Goal: Information Seeking & Learning: Learn about a topic

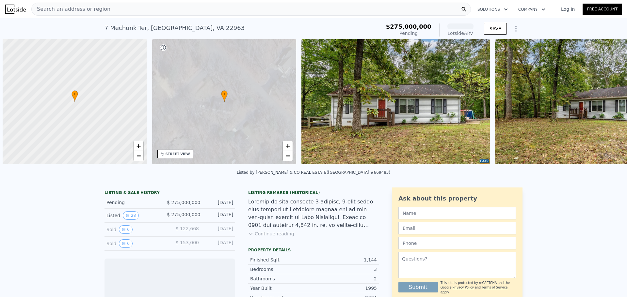
scroll to position [0, 3]
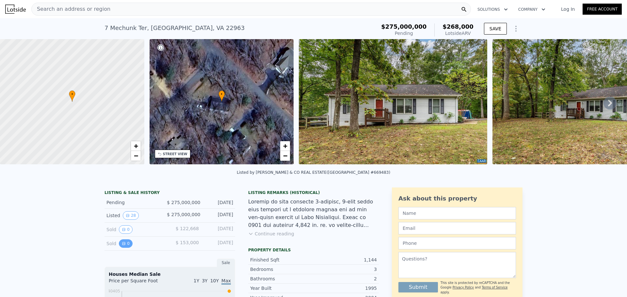
click at [127, 248] on button "0" at bounding box center [126, 244] width 14 height 8
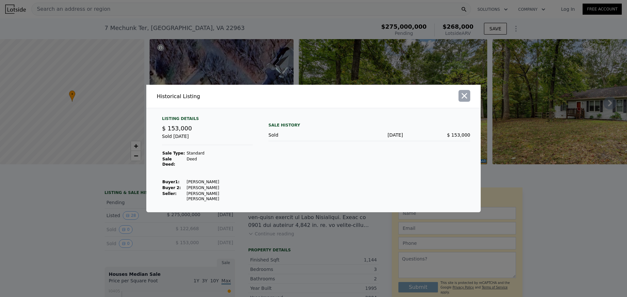
click at [467, 100] on icon "button" at bounding box center [464, 95] width 9 height 9
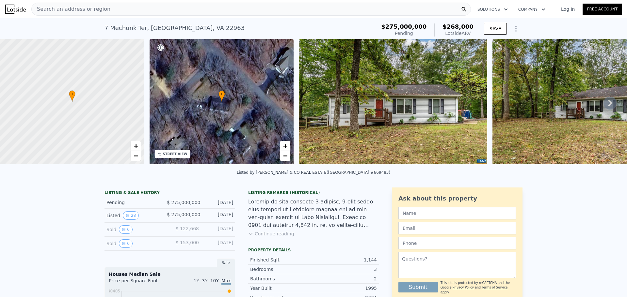
click at [134, 234] on div "Sold 0" at bounding box center [135, 230] width 58 height 8
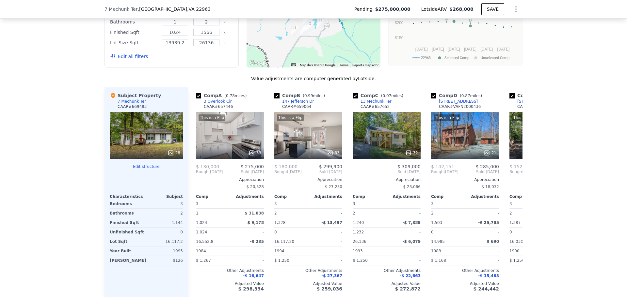
scroll to position [642, 0]
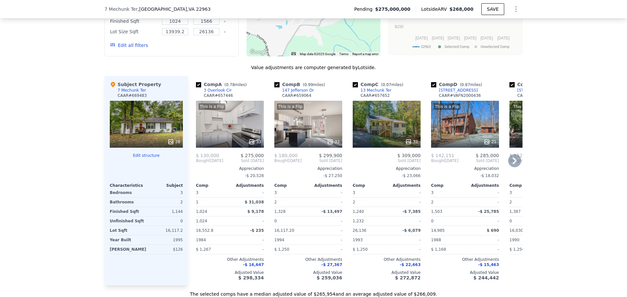
click at [513, 167] on icon at bounding box center [514, 160] width 13 height 13
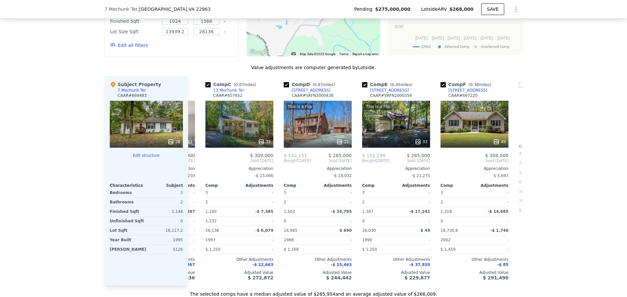
scroll to position [0, 157]
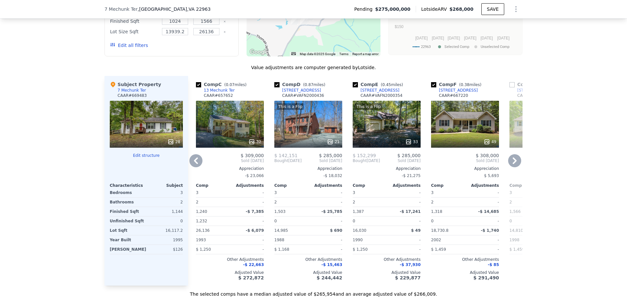
click at [513, 164] on icon at bounding box center [514, 161] width 4 height 7
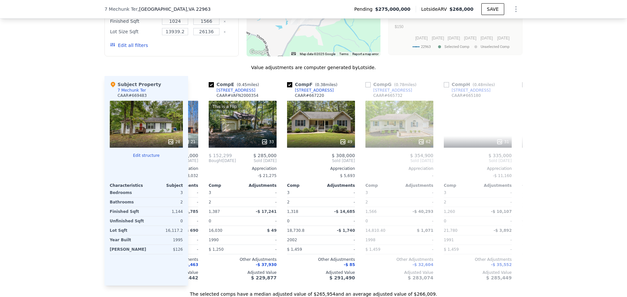
scroll to position [0, 313]
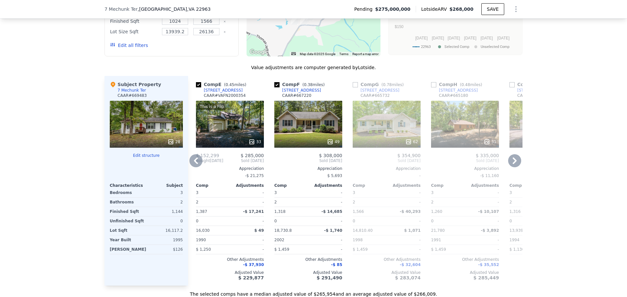
click at [352, 87] on input "checkbox" at bounding box center [354, 84] width 5 height 5
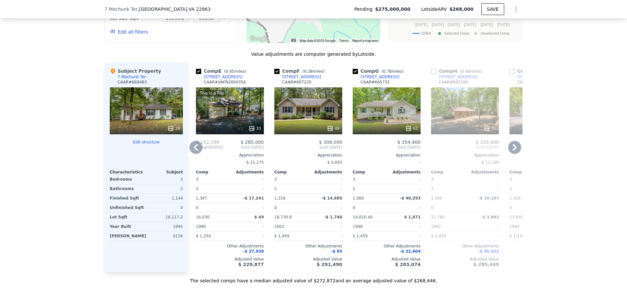
scroll to position [674, 0]
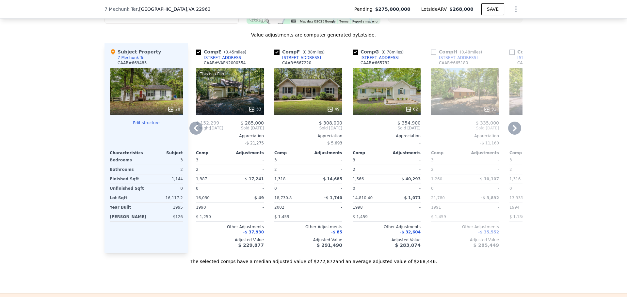
click at [195, 131] on icon at bounding box center [196, 128] width 4 height 7
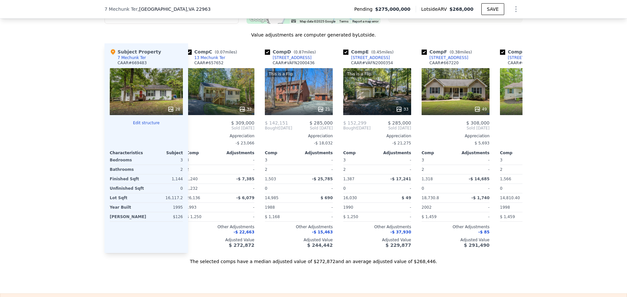
scroll to position [0, 157]
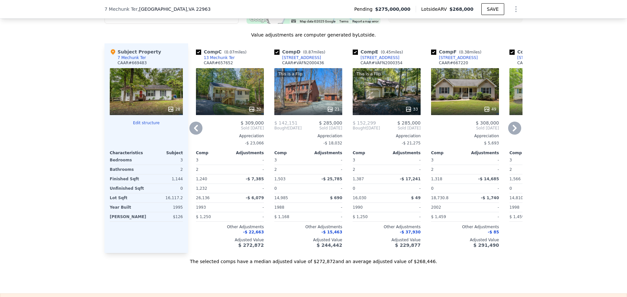
click at [195, 131] on icon at bounding box center [196, 128] width 4 height 7
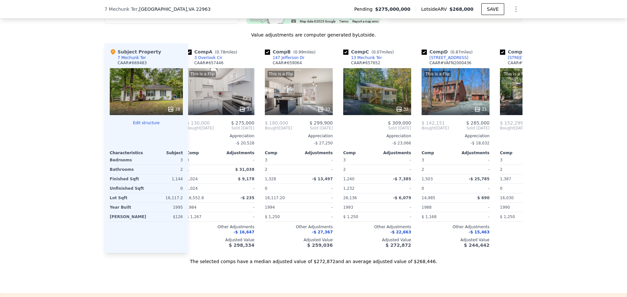
scroll to position [0, 0]
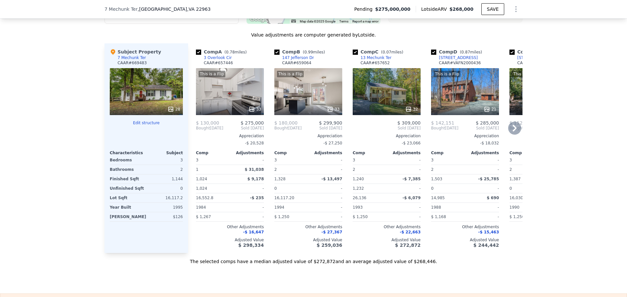
click at [196, 131] on span "Bought" at bounding box center [203, 128] width 14 height 5
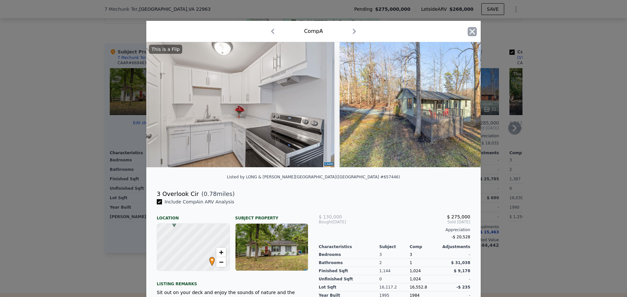
click at [469, 30] on icon "button" at bounding box center [472, 32] width 6 height 6
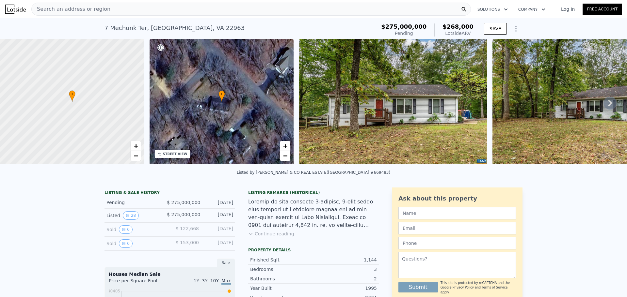
click at [516, 31] on icon "Show Options" at bounding box center [516, 29] width 8 height 8
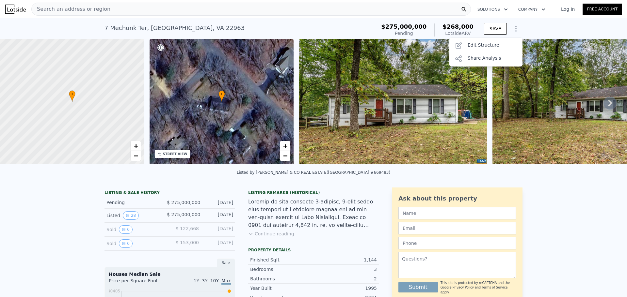
checkbox input "false"
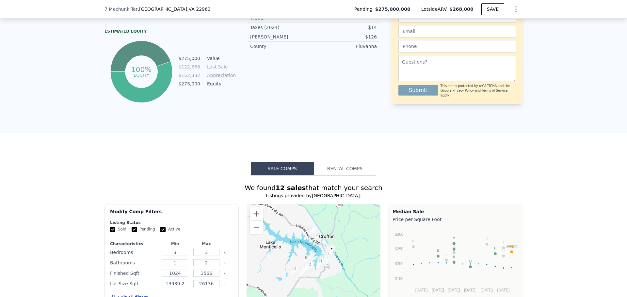
scroll to position [455, 0]
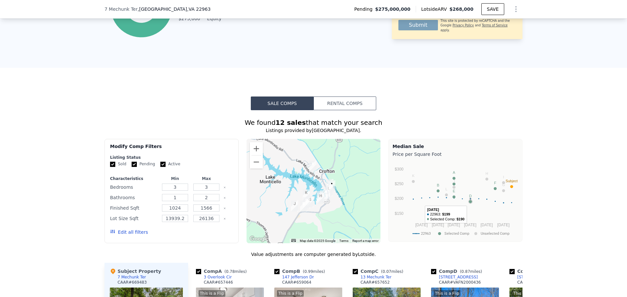
click at [469, 203] on circle "A chart." at bounding box center [470, 201] width 3 height 3
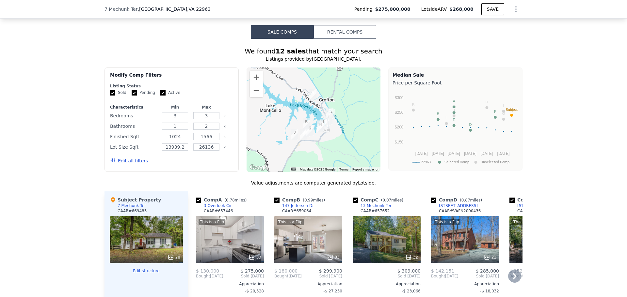
scroll to position [487, 0]
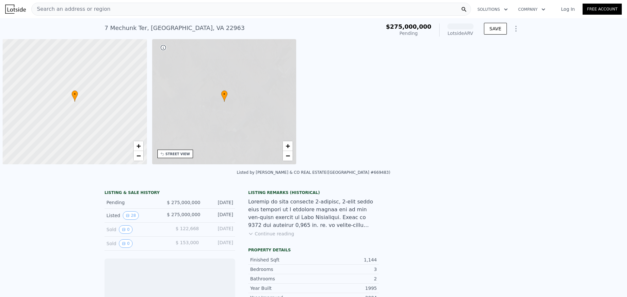
scroll to position [0, 3]
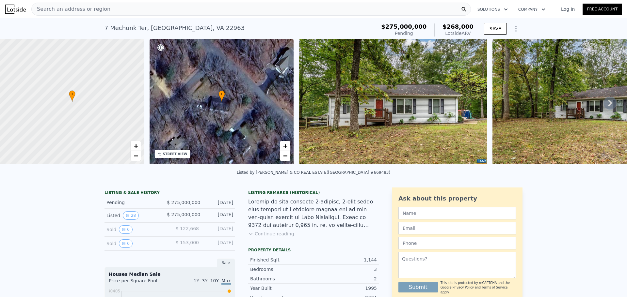
click at [607, 105] on icon at bounding box center [609, 103] width 13 height 13
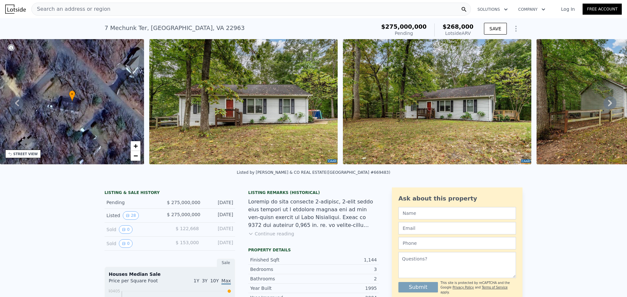
click at [607, 105] on icon at bounding box center [609, 103] width 13 height 13
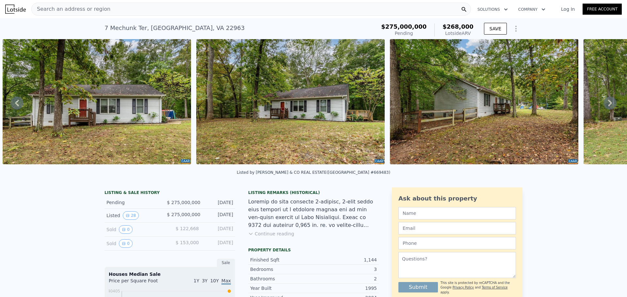
click at [607, 105] on icon at bounding box center [609, 103] width 13 height 13
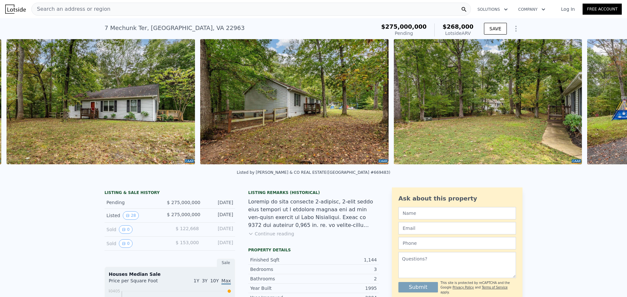
scroll to position [0, 492]
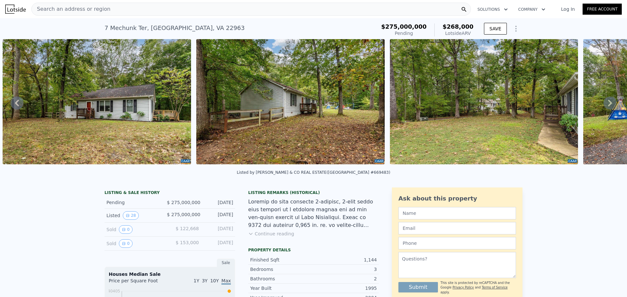
click at [607, 105] on icon at bounding box center [609, 103] width 13 height 13
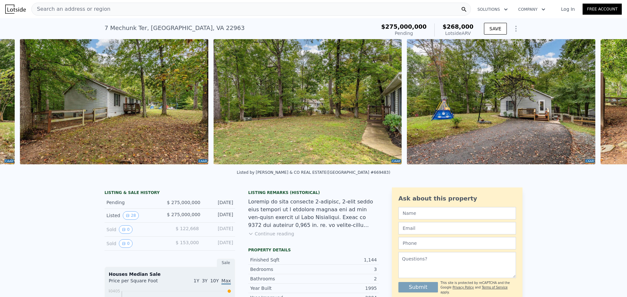
scroll to position [0, 686]
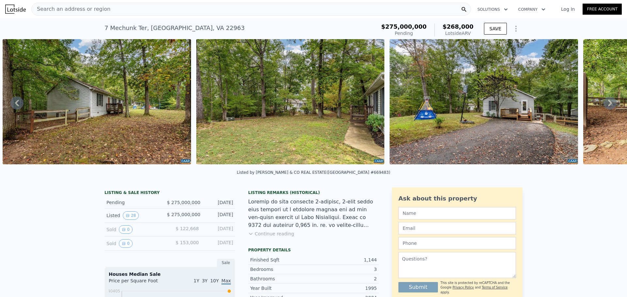
click at [607, 105] on icon at bounding box center [609, 103] width 13 height 13
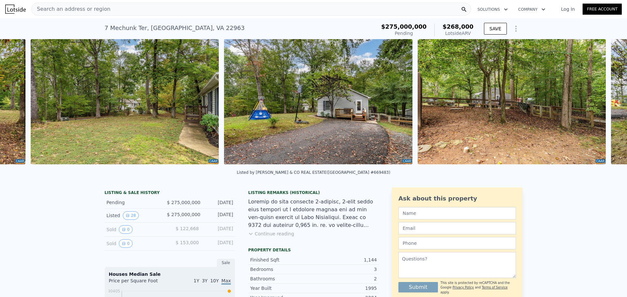
scroll to position [0, 879]
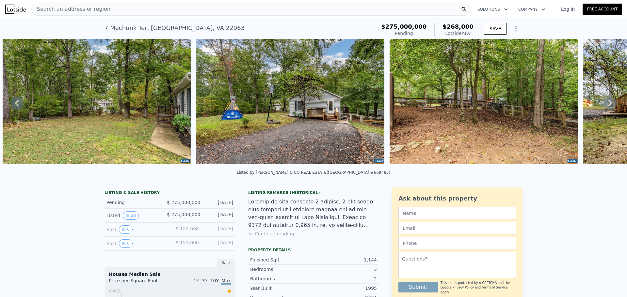
click at [607, 105] on icon at bounding box center [609, 103] width 13 height 13
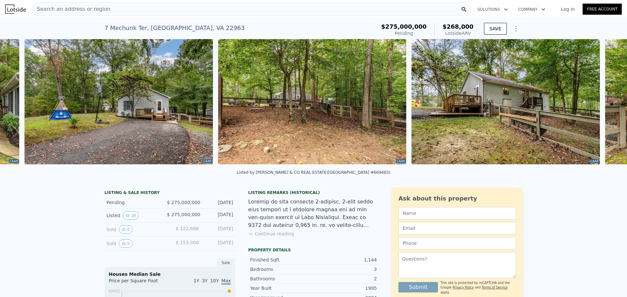
scroll to position [0, 1072]
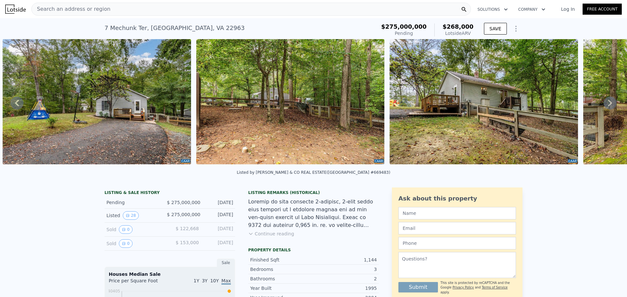
click at [607, 105] on icon at bounding box center [609, 103] width 13 height 13
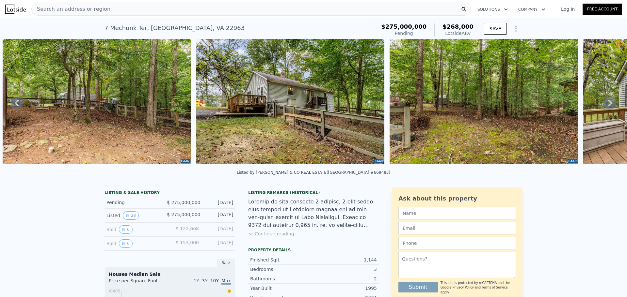
click at [607, 105] on icon at bounding box center [609, 103] width 13 height 13
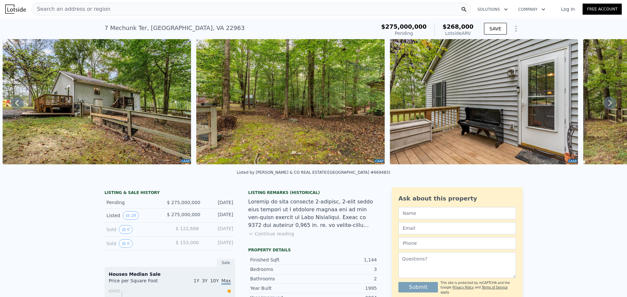
click at [607, 105] on icon at bounding box center [609, 103] width 13 height 13
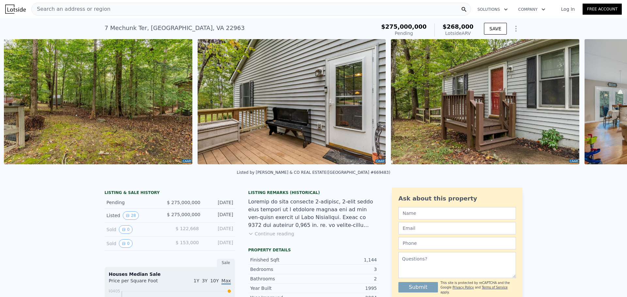
scroll to position [0, 1653]
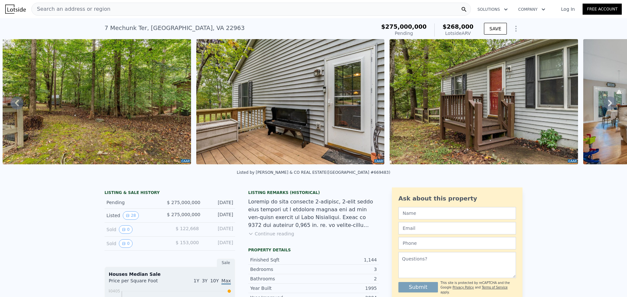
click at [603, 105] on icon at bounding box center [609, 103] width 13 height 13
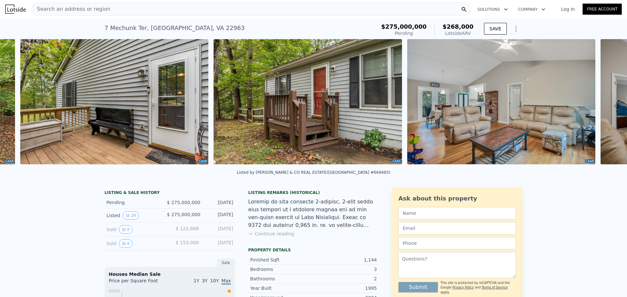
scroll to position [0, 1846]
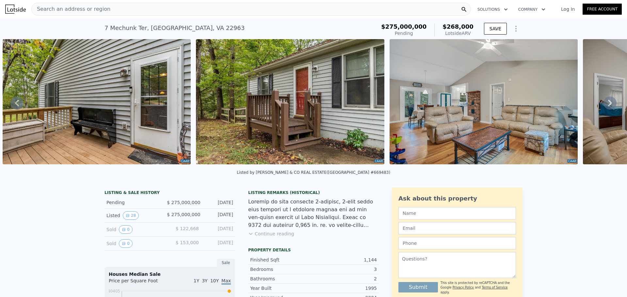
click at [603, 103] on icon at bounding box center [609, 103] width 13 height 13
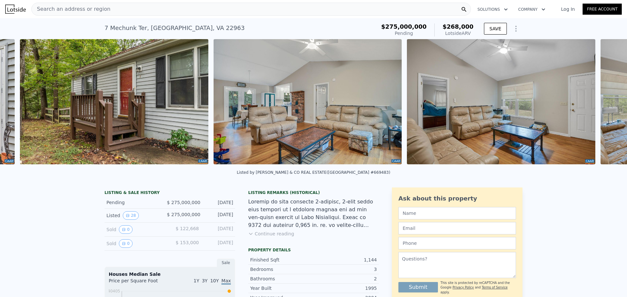
scroll to position [0, 2039]
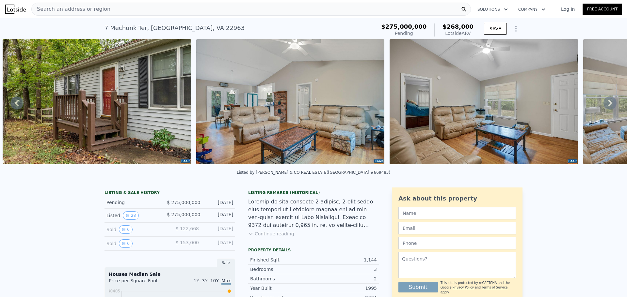
click at [603, 103] on icon at bounding box center [609, 103] width 13 height 13
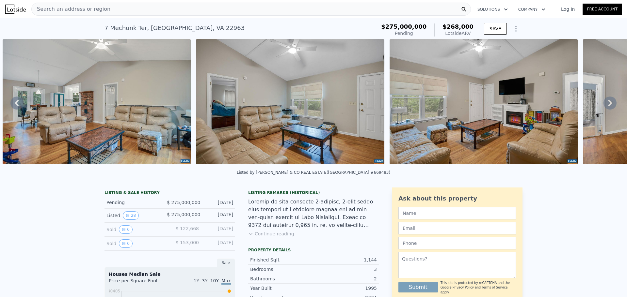
click at [603, 104] on icon at bounding box center [609, 103] width 13 height 13
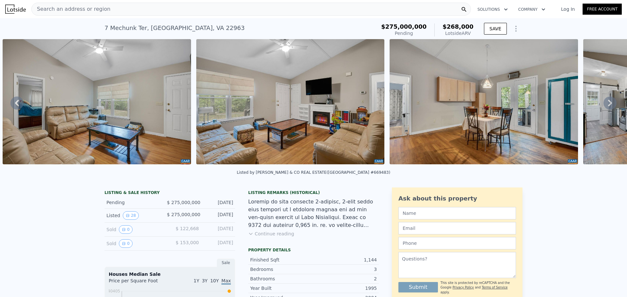
click at [603, 104] on icon at bounding box center [609, 103] width 13 height 13
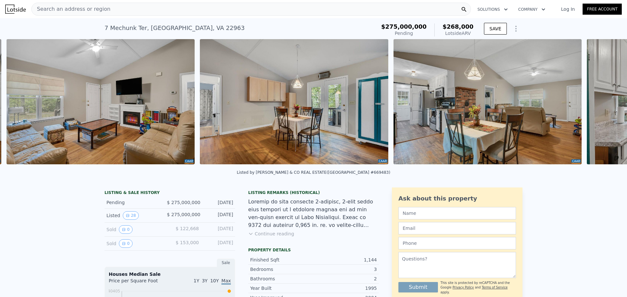
scroll to position [0, 2620]
